Goal: Task Accomplishment & Management: Manage account settings

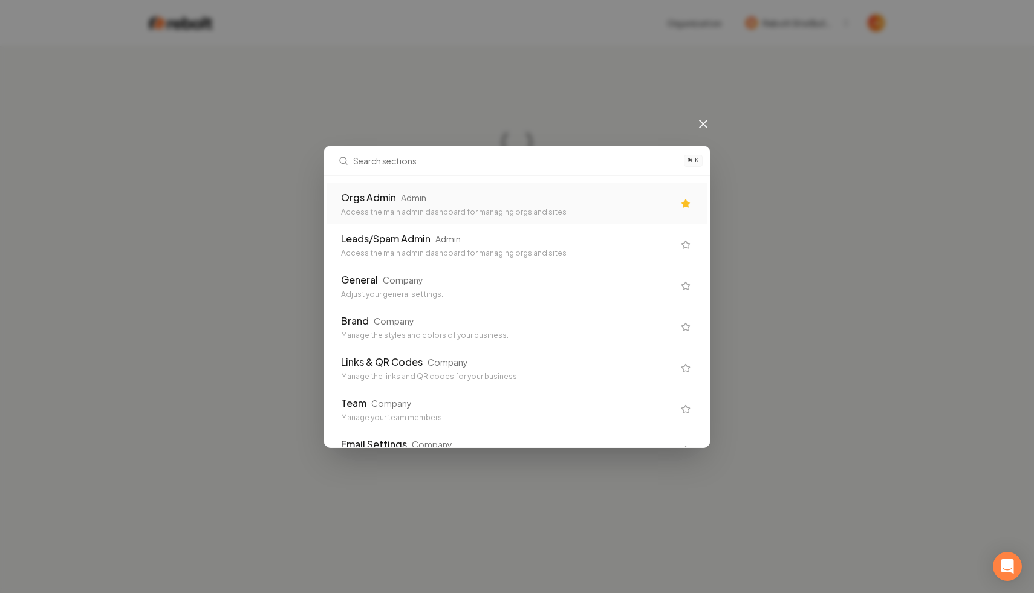
click at [461, 173] on input "text" at bounding box center [514, 160] width 323 height 29
click at [457, 205] on div "Orgs Admin Admin Access the main admin dashboard for managing orgs and sites" at bounding box center [507, 203] width 332 height 27
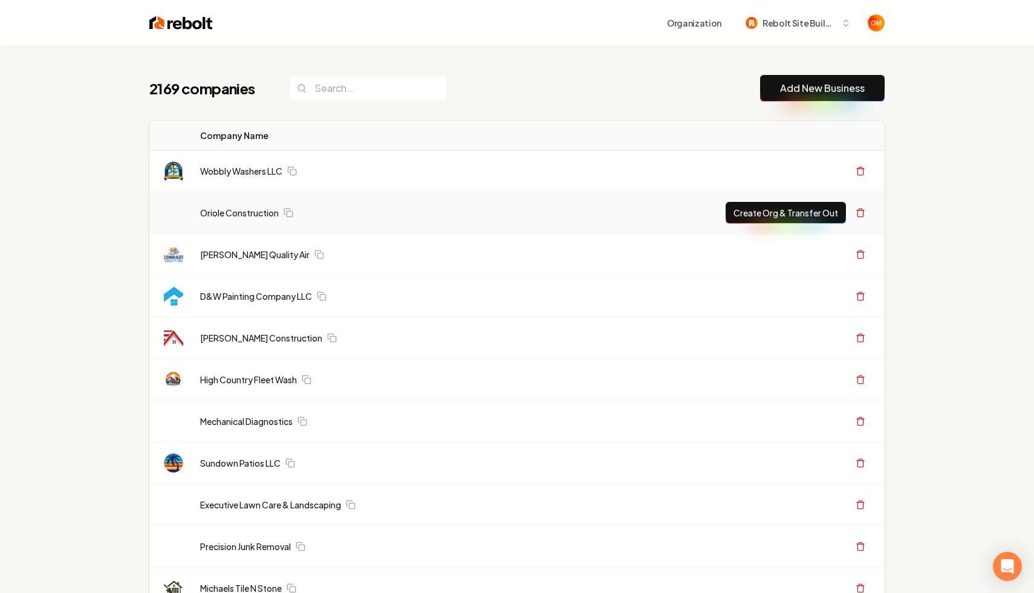
click at [362, 193] on td "Oriole Construction" at bounding box center [444, 213] width 508 height 42
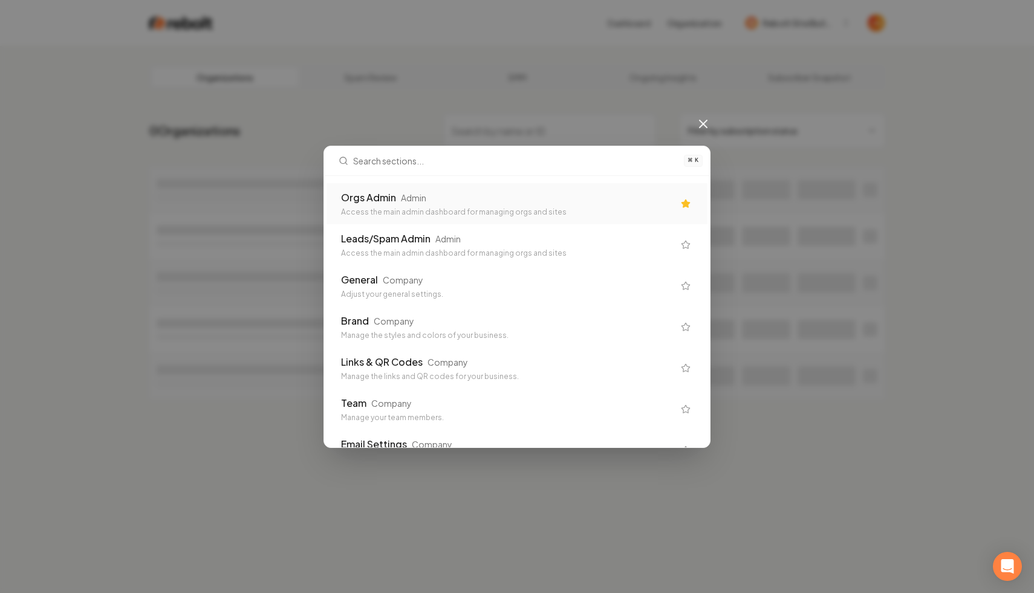
click at [378, 86] on div "⌘ K Orgs Admin Admin Access the main admin dashboard for managing orgs and site…" at bounding box center [517, 296] width 1034 height 593
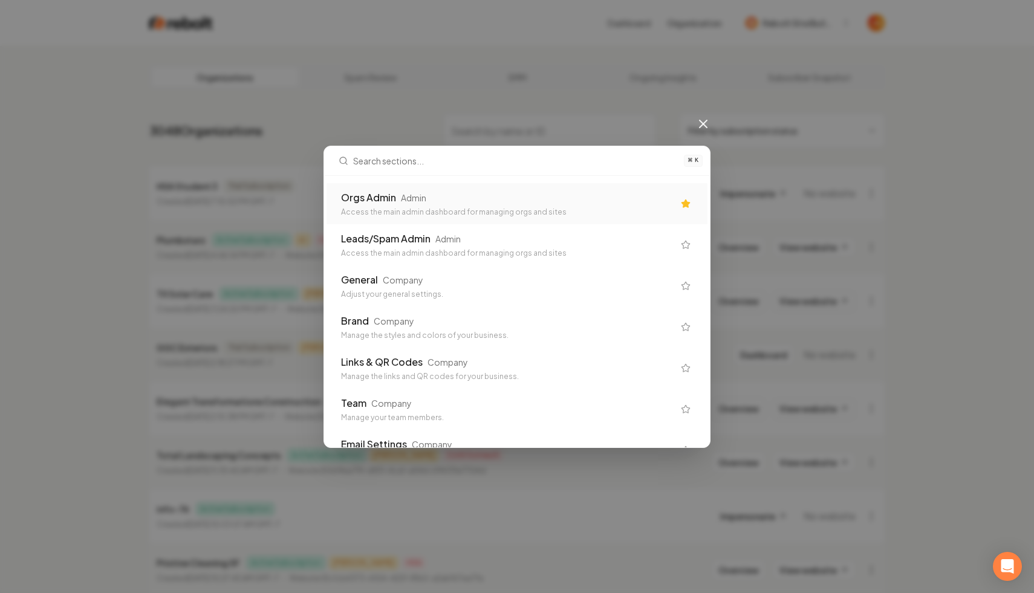
click at [699, 122] on icon at bounding box center [703, 124] width 15 height 15
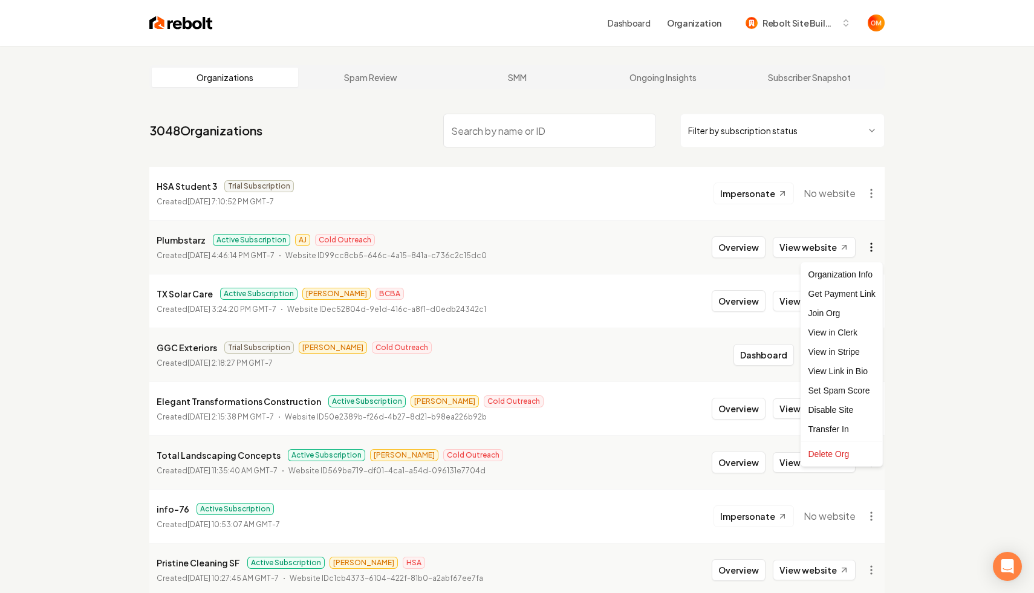
click at [869, 245] on html "Dashboard Organization Rebolt Site Builder Organizations Spam Review SMM Ongoin…" at bounding box center [517, 296] width 1034 height 593
click at [856, 276] on div "Organization Info" at bounding box center [841, 274] width 77 height 19
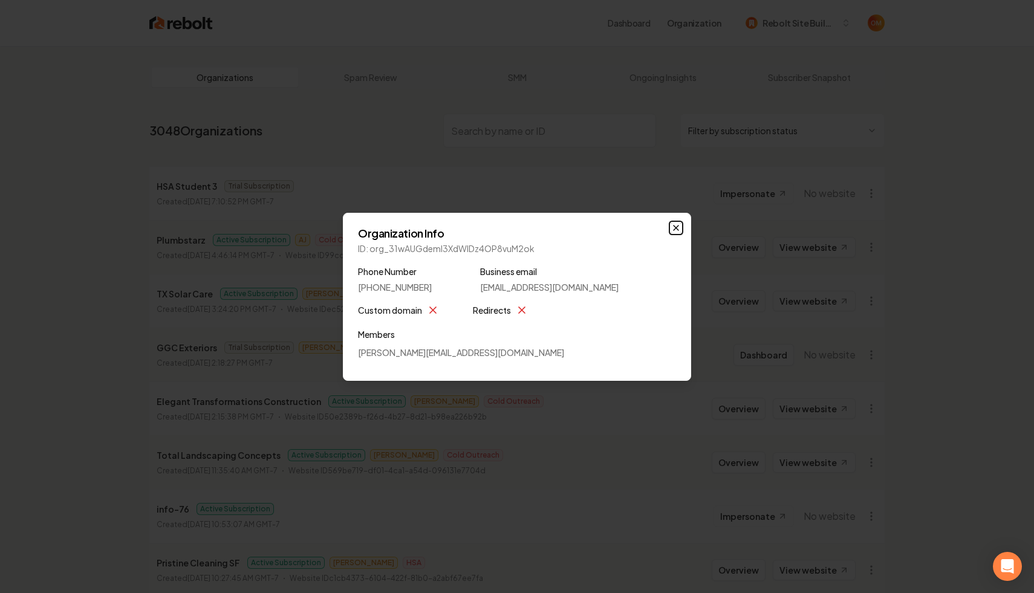
click at [673, 230] on icon "button" at bounding box center [676, 228] width 10 height 10
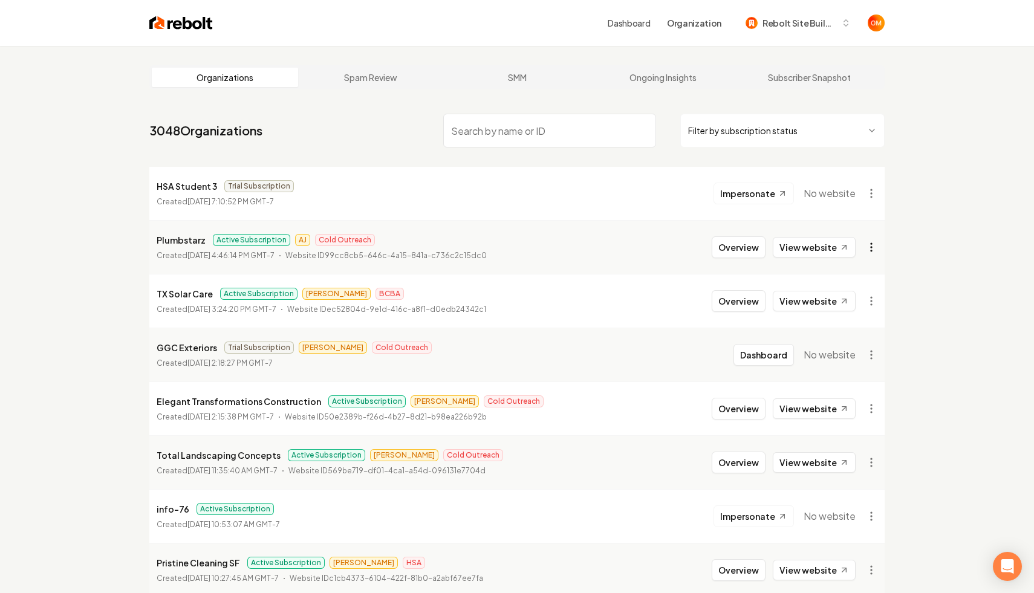
click at [871, 247] on html "Dashboard Organization Rebolt Site Builder Organizations Spam Review SMM Ongoin…" at bounding box center [517, 296] width 1034 height 593
click at [697, 277] on html "Dashboard Organization Rebolt Site Builder Organizations Spam Review SMM Ongoin…" at bounding box center [517, 296] width 1034 height 593
click at [730, 246] on button "Overview" at bounding box center [738, 247] width 54 height 22
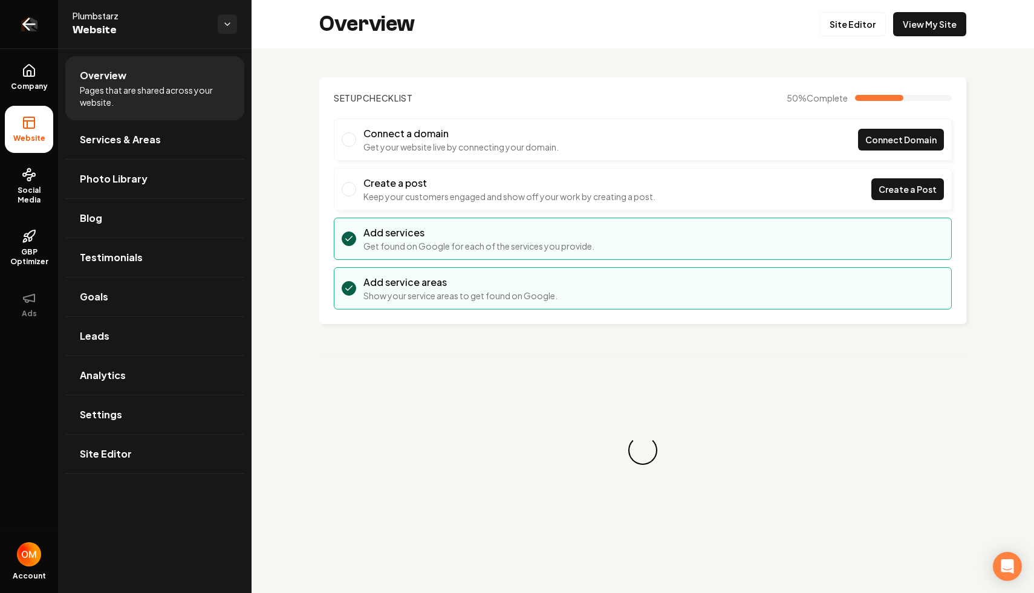
click at [23, 21] on icon "Return to dashboard" at bounding box center [28, 24] width 19 height 19
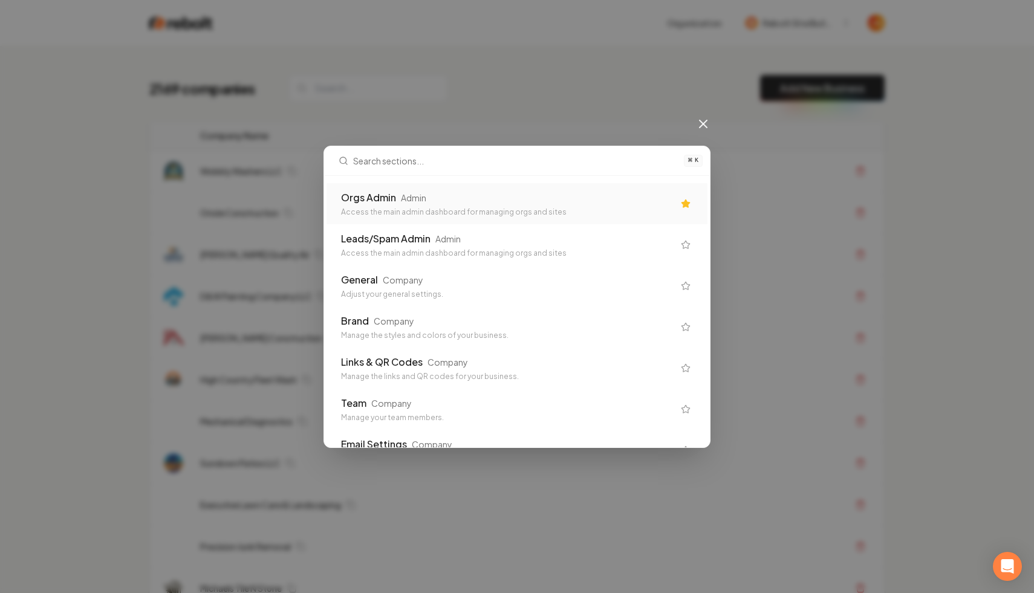
click at [408, 173] on input "text" at bounding box center [514, 160] width 323 height 29
click at [407, 203] on div "Admin" at bounding box center [413, 198] width 25 height 12
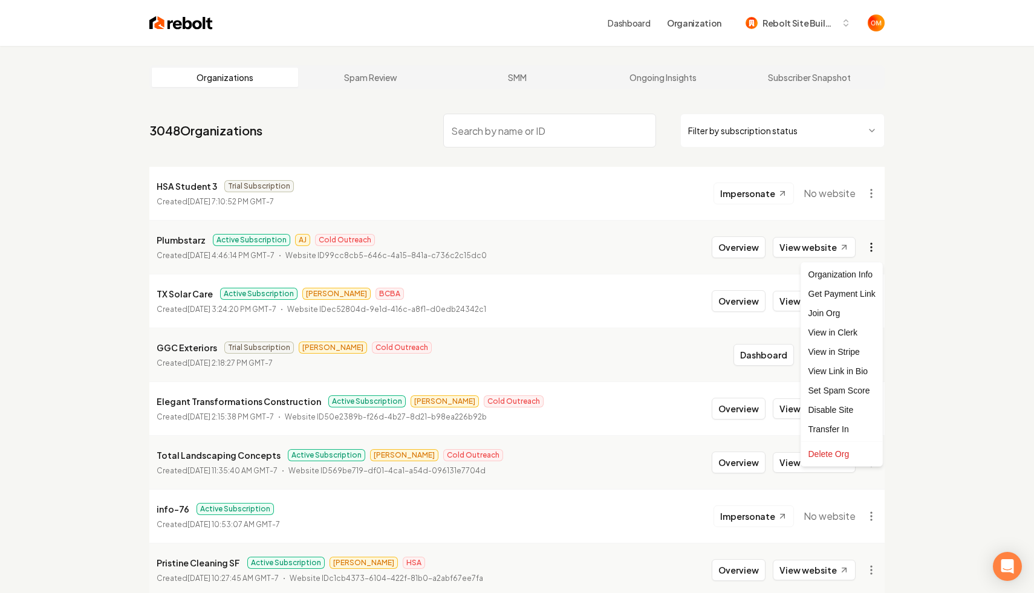
click at [866, 252] on html "Dashboard Organization Rebolt Site Builder Organizations Spam Review SMM Ongoin…" at bounding box center [517, 296] width 1034 height 593
click at [852, 294] on div "Get Payment Link" at bounding box center [841, 293] width 77 height 19
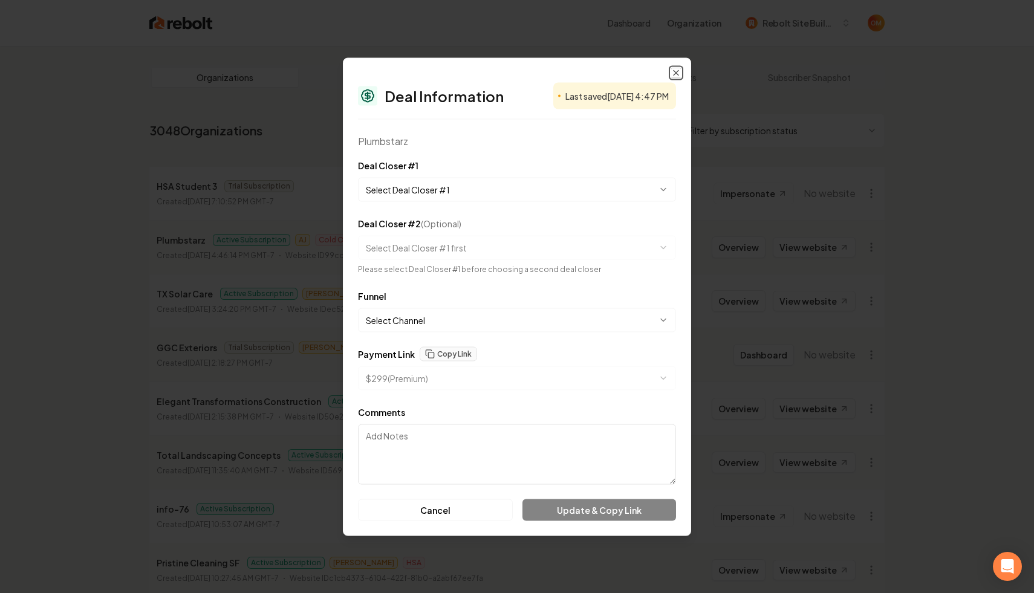
select select "**********"
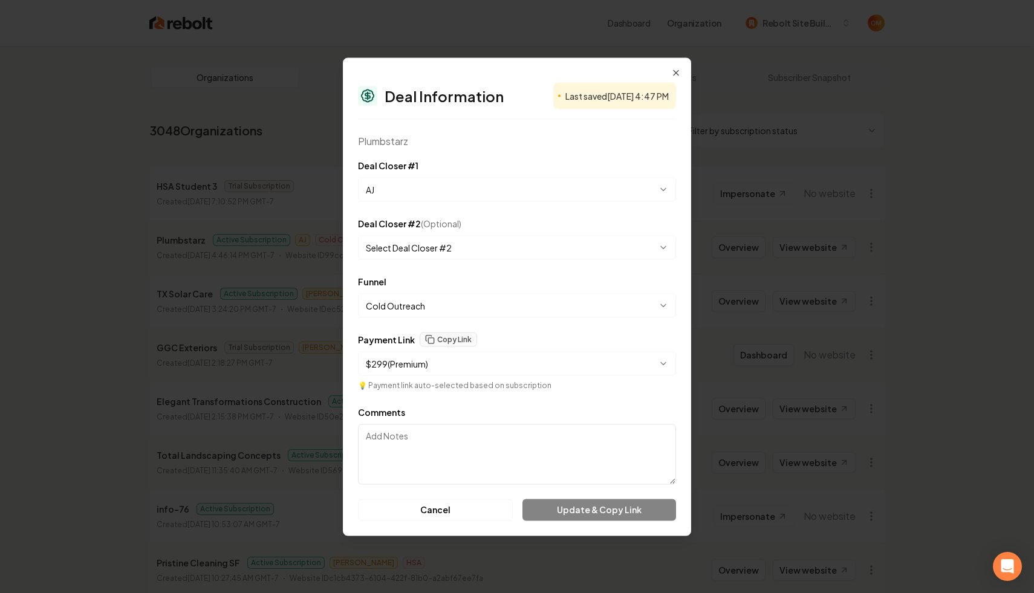
click at [429, 245] on body "Dashboard Organization Rebolt Site Builder Organizations Spam Review SMM Ongoin…" at bounding box center [517, 296] width 1034 height 593
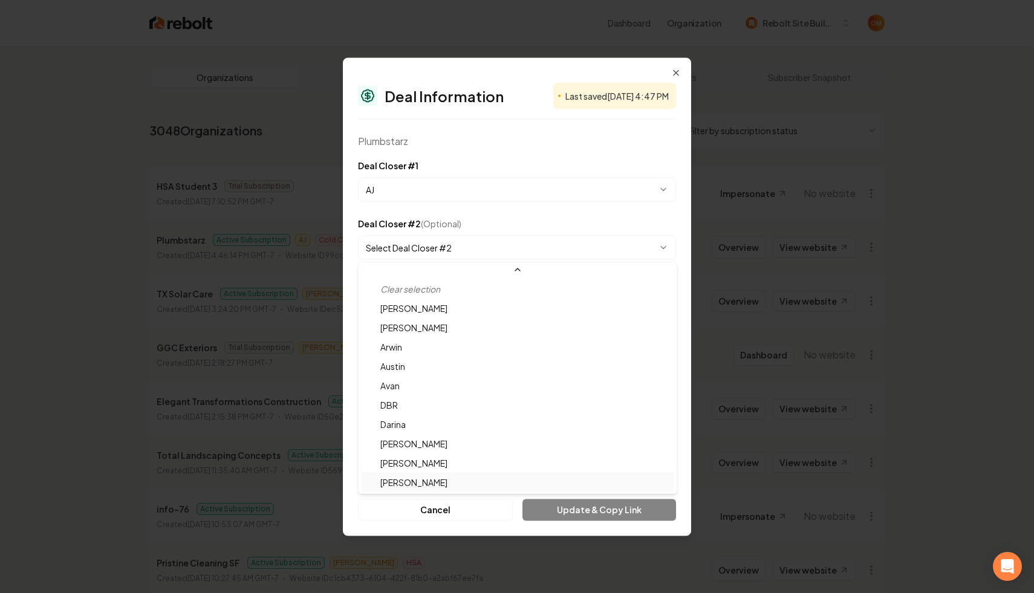
scroll to position [21, 0]
select select "**********"
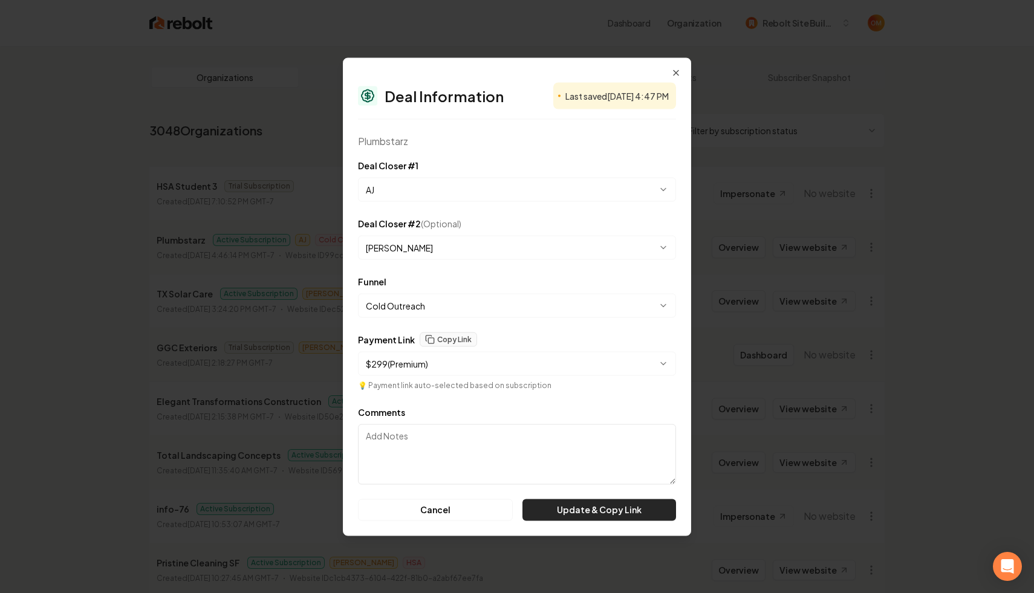
click at [591, 505] on button "Update & Copy Link" at bounding box center [599, 510] width 154 height 22
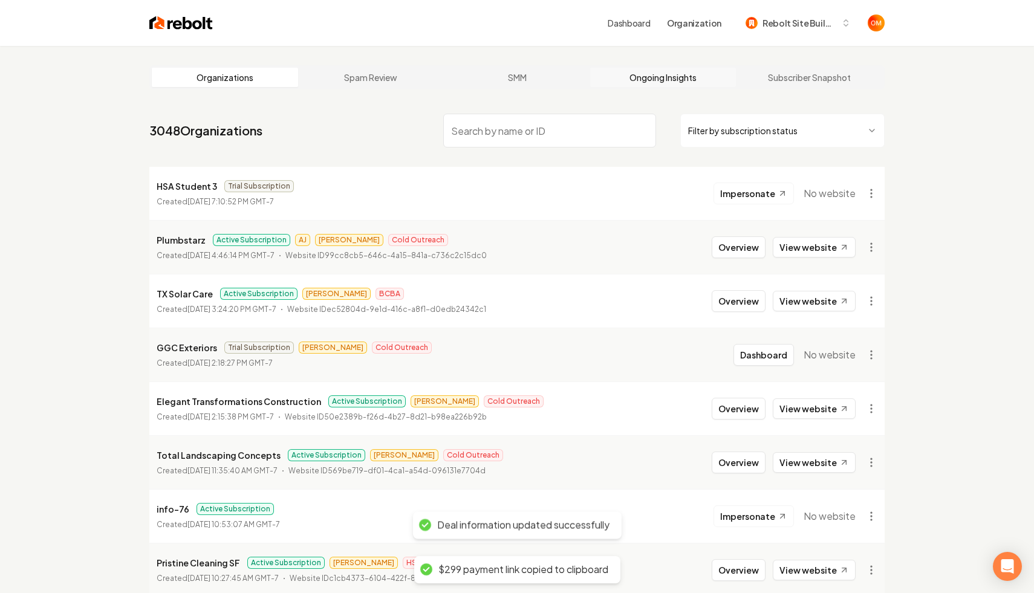
click at [673, 69] on link "Ongoing Insights" at bounding box center [663, 77] width 146 height 19
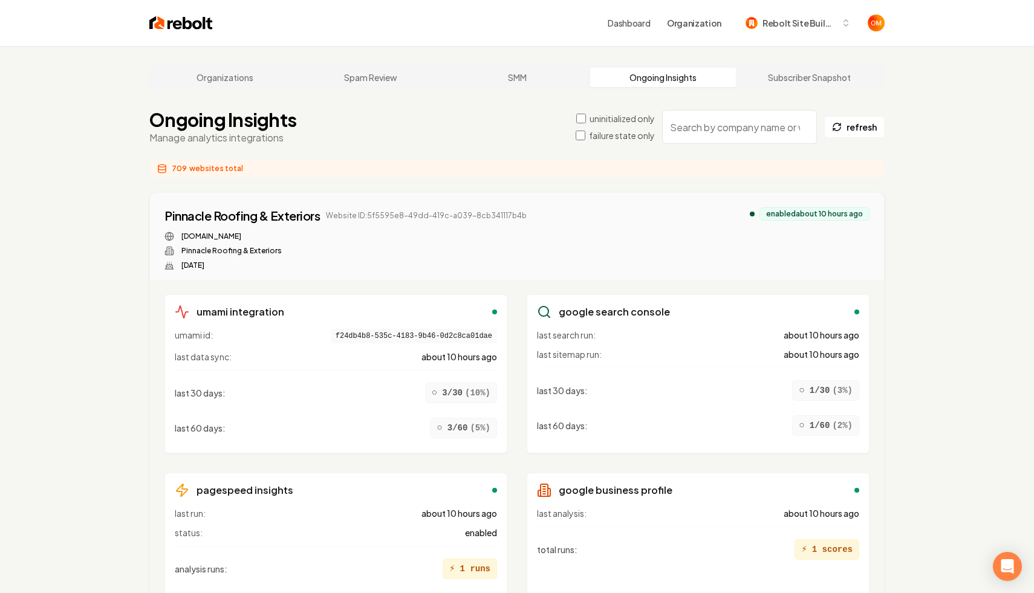
click at [213, 76] on link "Organizations" at bounding box center [225, 77] width 146 height 19
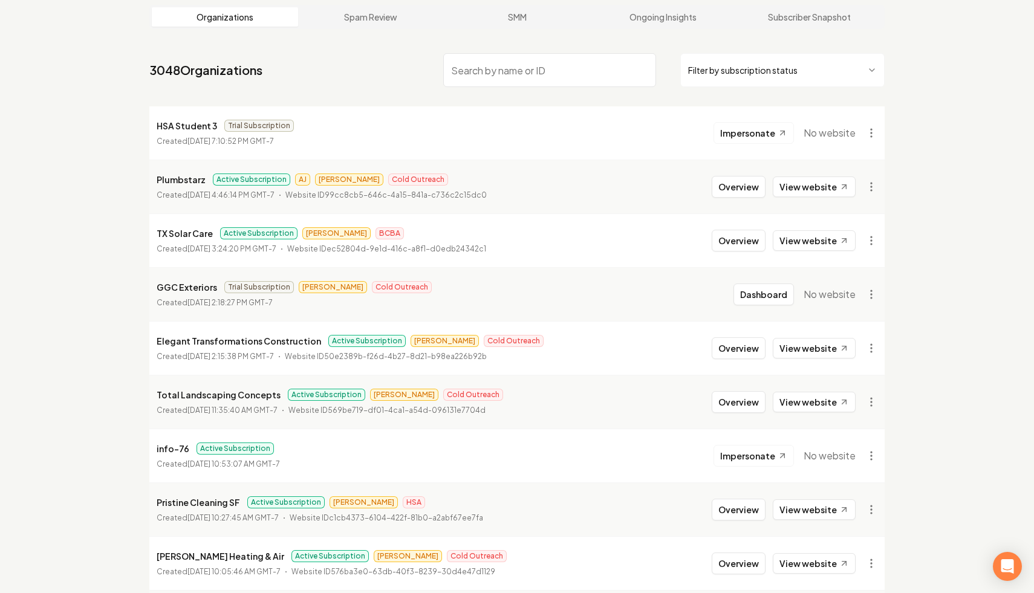
scroll to position [69, 0]
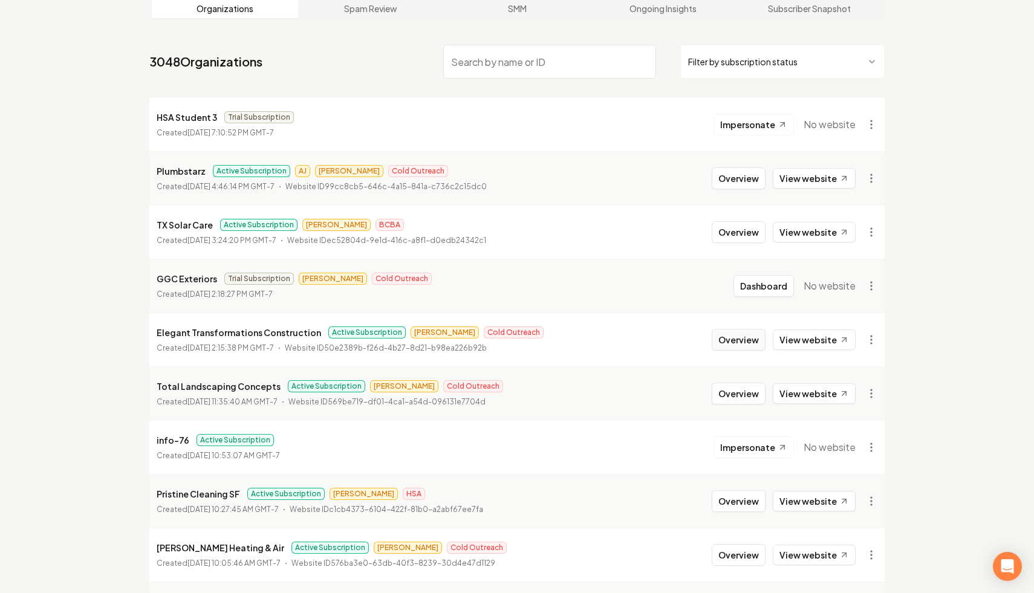
click at [742, 334] on button "Overview" at bounding box center [738, 340] width 54 height 22
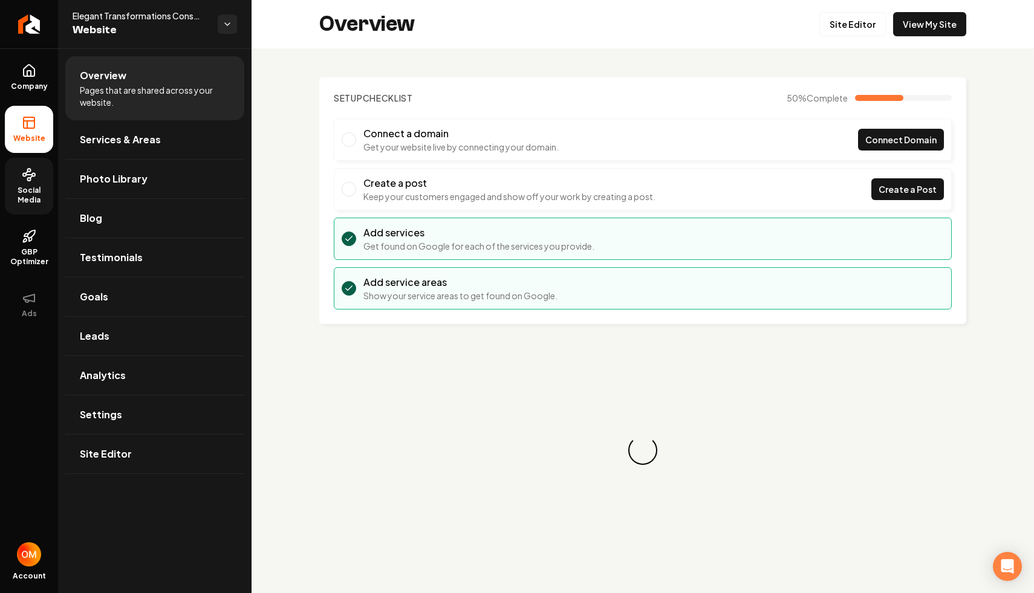
click at [21, 179] on link "Social Media" at bounding box center [29, 186] width 48 height 57
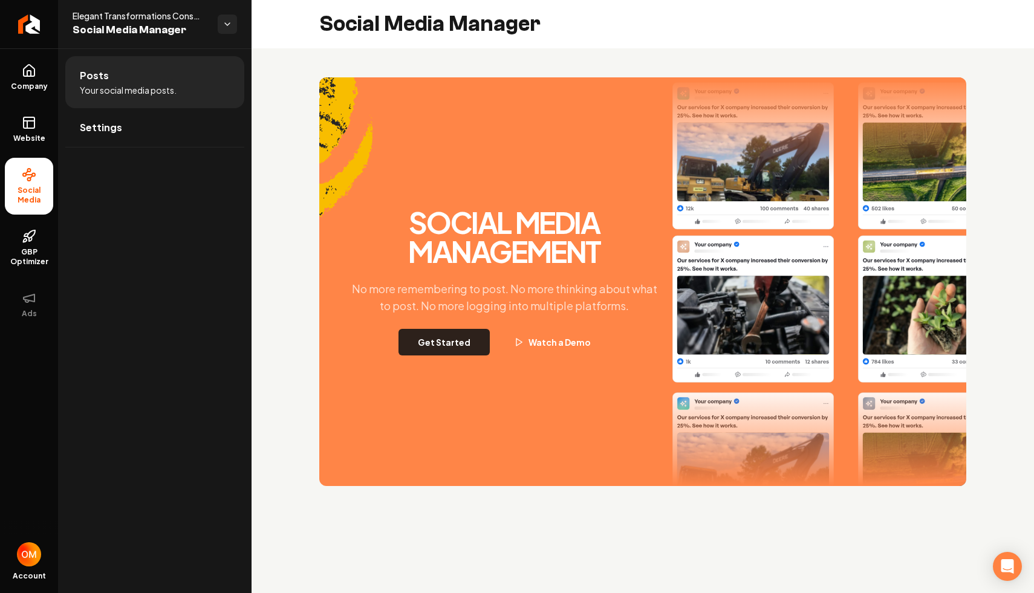
click at [449, 335] on button "Get Started" at bounding box center [443, 342] width 91 height 27
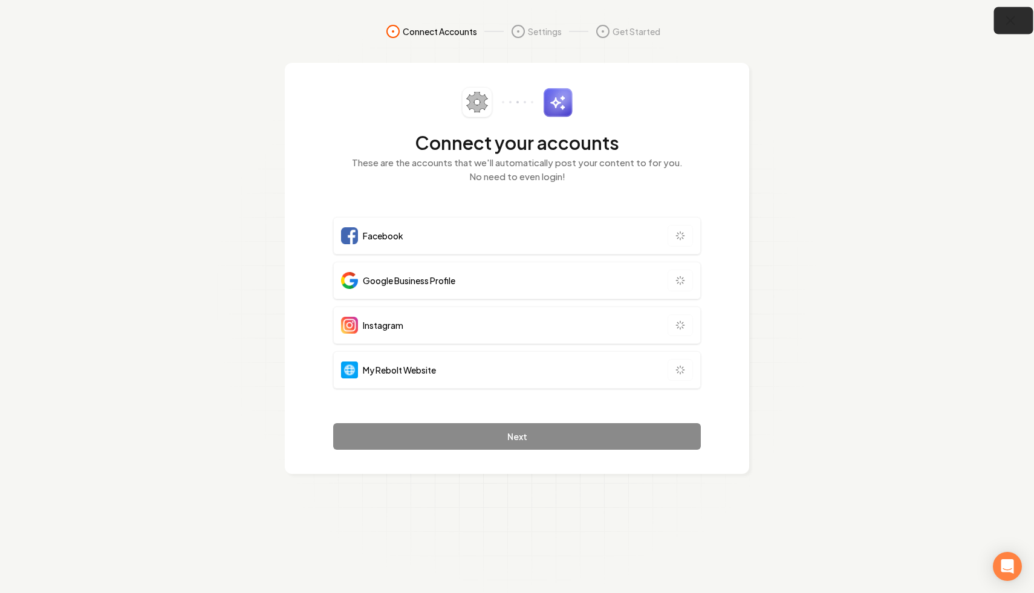
click at [1008, 22] on icon "button" at bounding box center [1010, 21] width 8 height 8
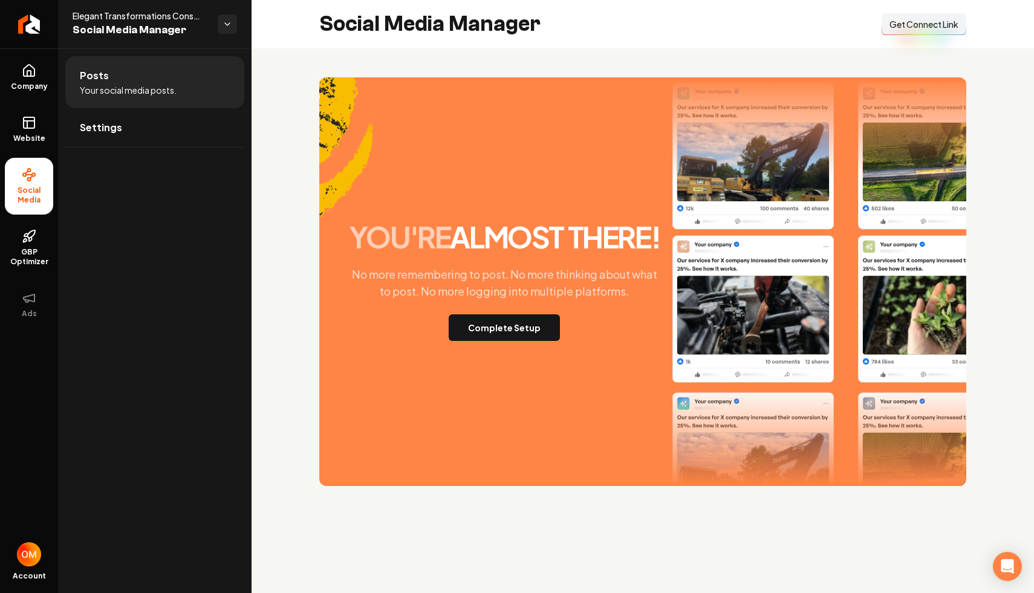
click at [908, 31] on button "Connect Link Get Connect Link" at bounding box center [923, 24] width 85 height 22
click at [20, 125] on link "Website" at bounding box center [29, 129] width 48 height 47
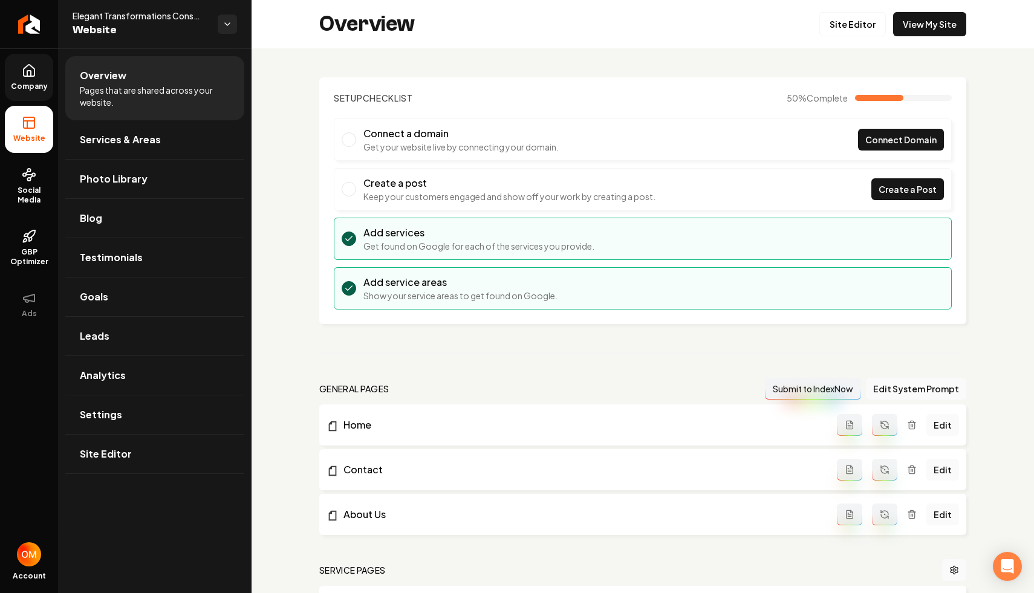
click at [29, 86] on span "Company" at bounding box center [29, 87] width 47 height 10
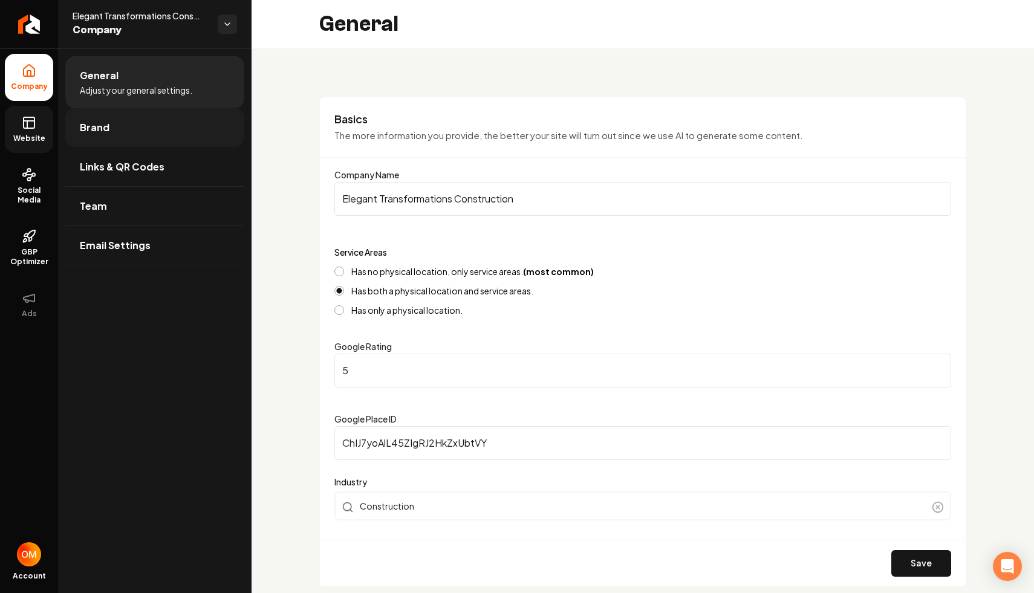
click at [110, 133] on link "Brand" at bounding box center [154, 127] width 179 height 39
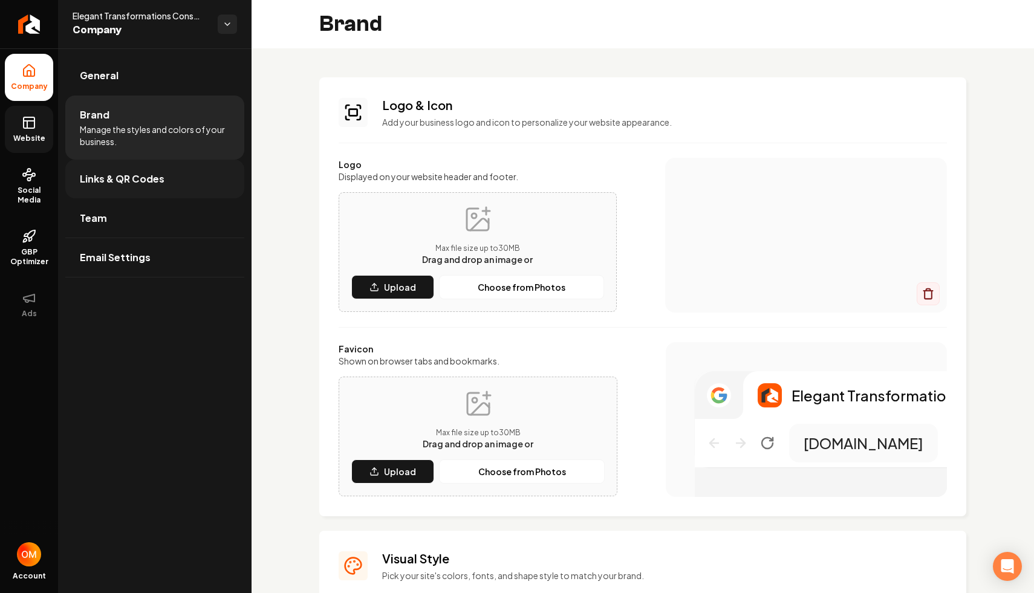
click at [137, 167] on link "Links & QR Codes" at bounding box center [154, 179] width 179 height 39
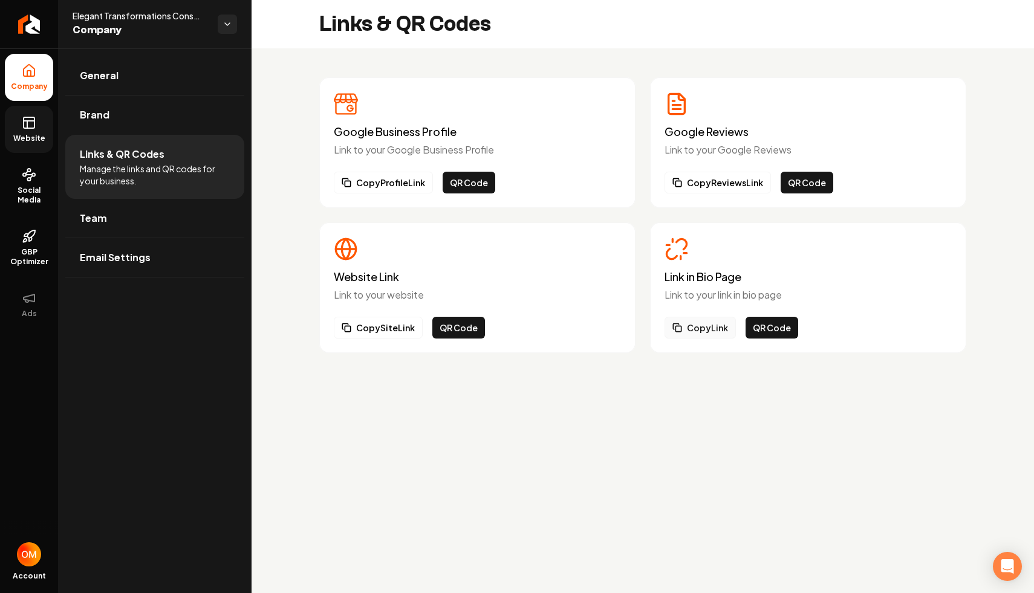
click at [693, 331] on button "Copy Link" at bounding box center [699, 328] width 71 height 22
click at [33, 118] on icon at bounding box center [29, 122] width 15 height 15
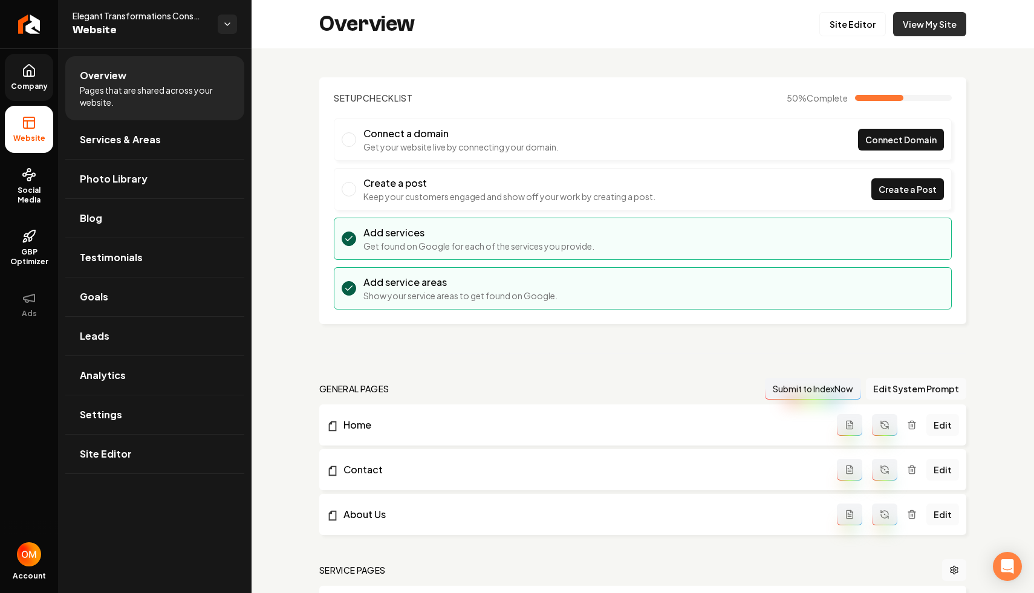
click at [918, 33] on link "View My Site" at bounding box center [929, 24] width 73 height 24
